Goal: Task Accomplishment & Management: Manage account settings

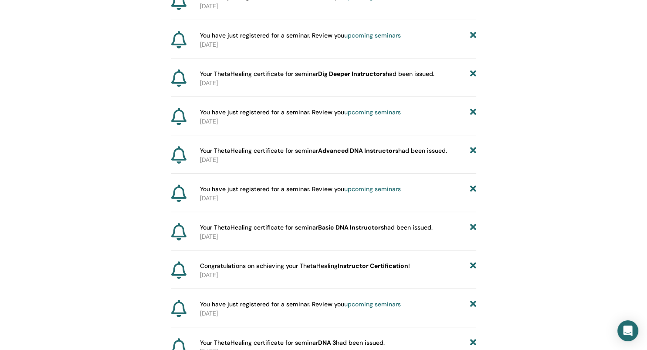
scroll to position [303, 0]
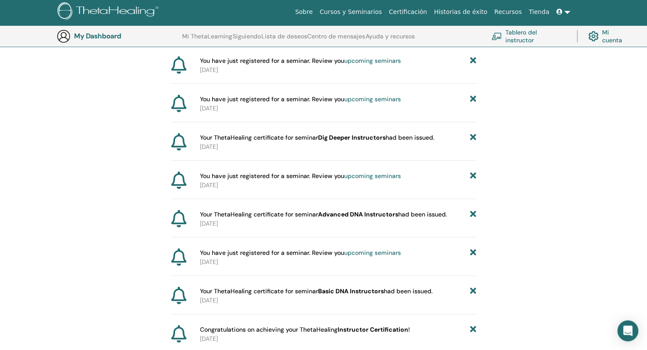
click at [608, 36] on link "Mi cuenta" at bounding box center [610, 36] width 43 height 19
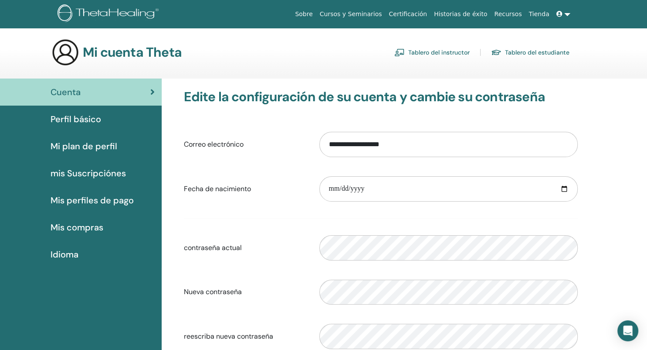
click at [518, 54] on link "Tablero del estudiante" at bounding box center [530, 52] width 78 height 14
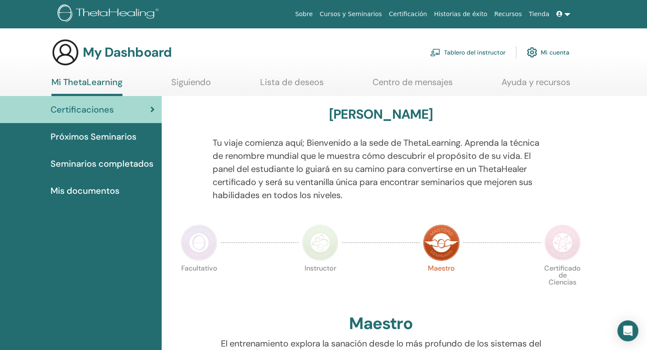
click at [123, 167] on span "Seminarios completados" at bounding box center [102, 163] width 103 height 13
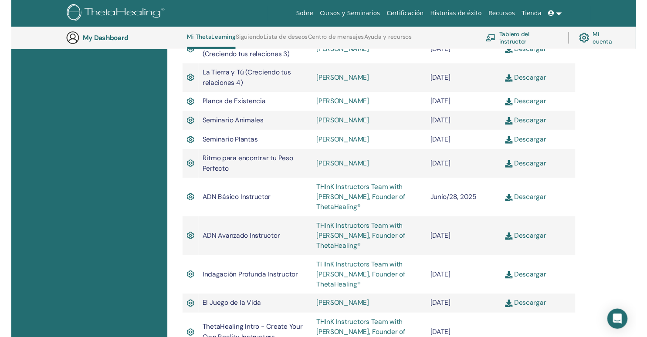
scroll to position [493, 0]
